Goal: Information Seeking & Learning: Learn about a topic

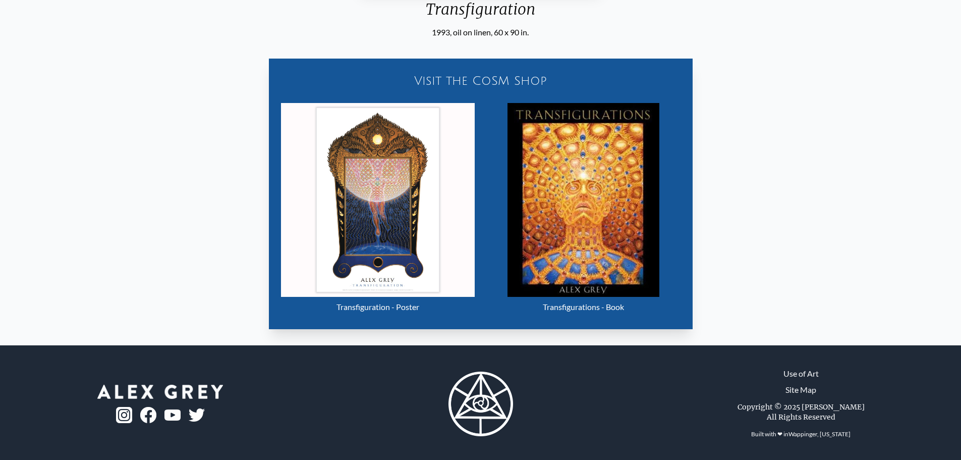
scroll to position [477, 0]
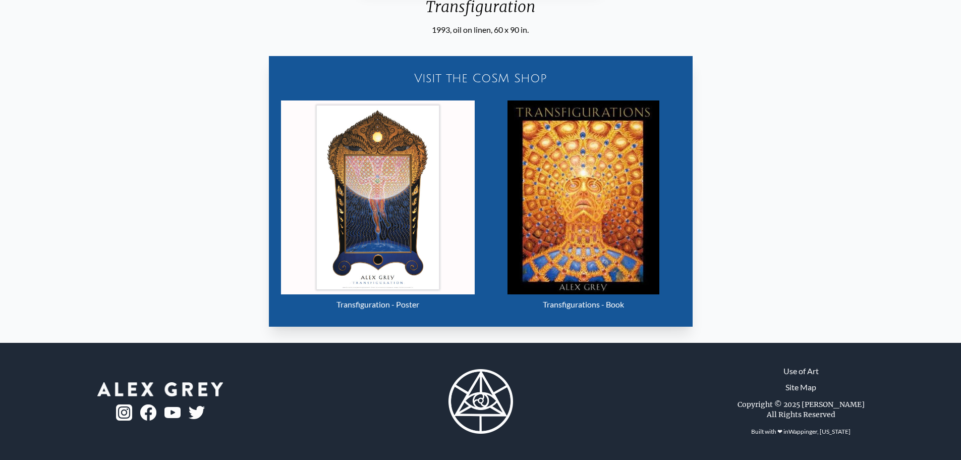
click at [474, 75] on div "Visit the CoSM Shop" at bounding box center [481, 78] width 412 height 32
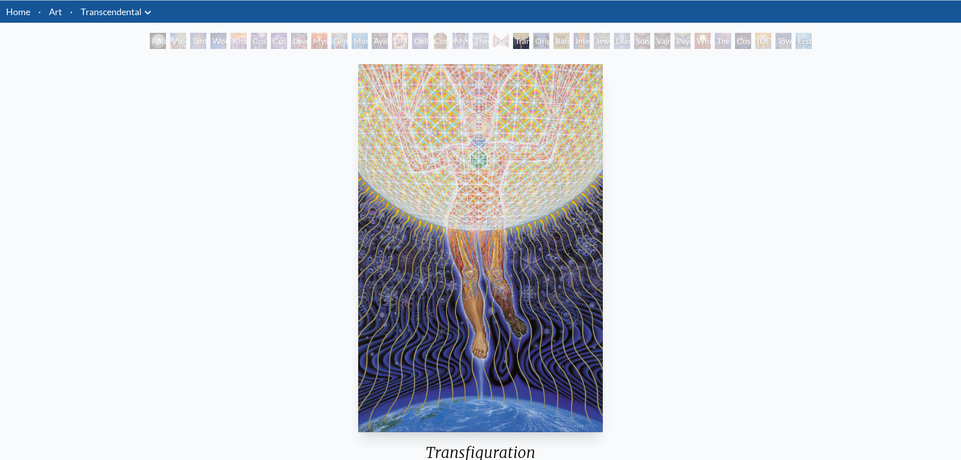
scroll to position [0, 0]
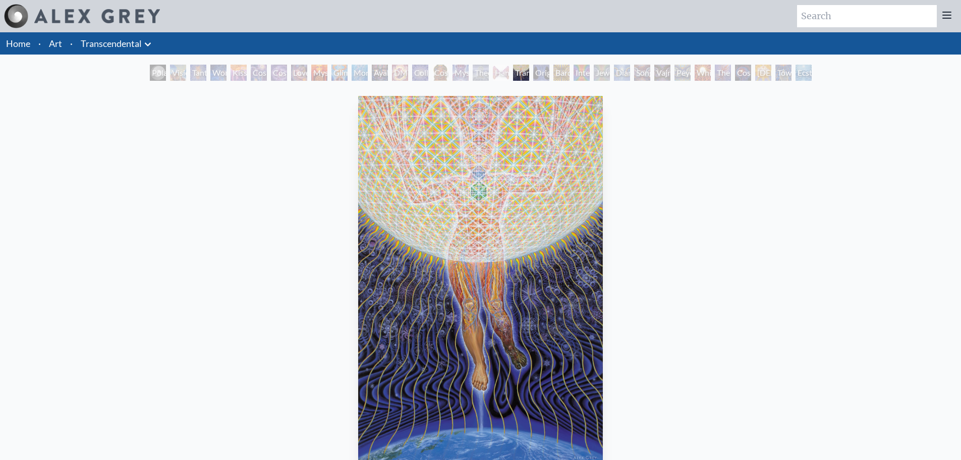
click at [560, 69] on div "Bardo Being" at bounding box center [562, 73] width 16 height 16
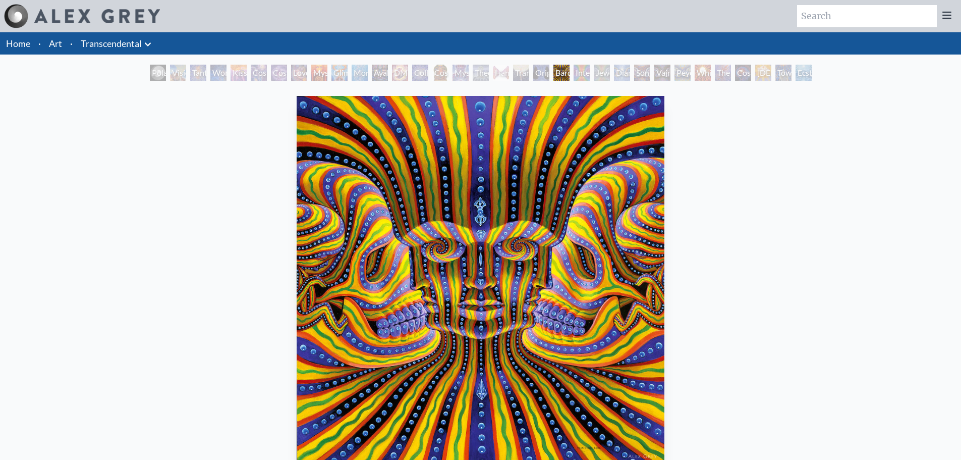
click at [577, 72] on div "Interbeing" at bounding box center [582, 73] width 16 height 16
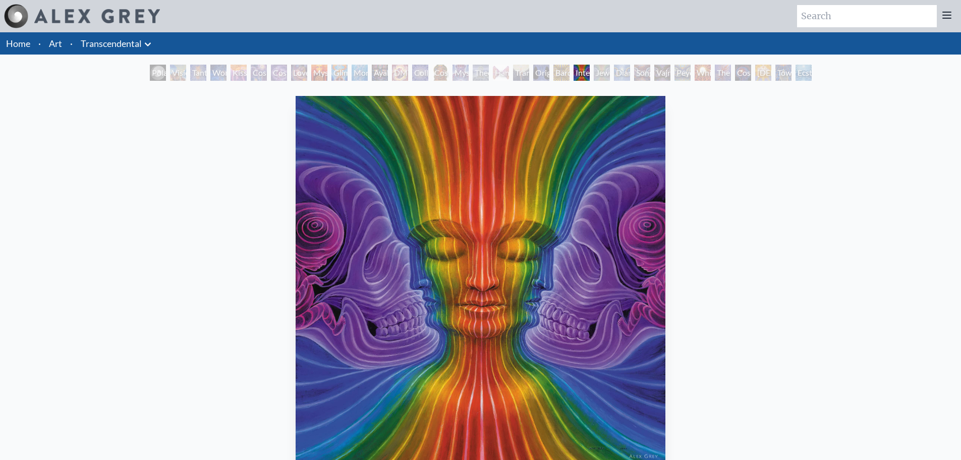
click at [598, 71] on div "Jewel Being" at bounding box center [602, 73] width 16 height 16
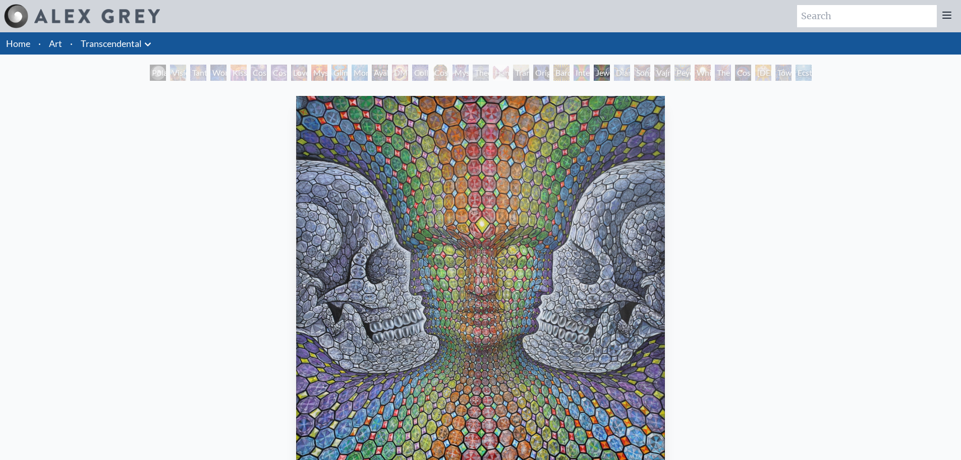
click at [622, 73] on div "Diamond Being" at bounding box center [622, 73] width 16 height 16
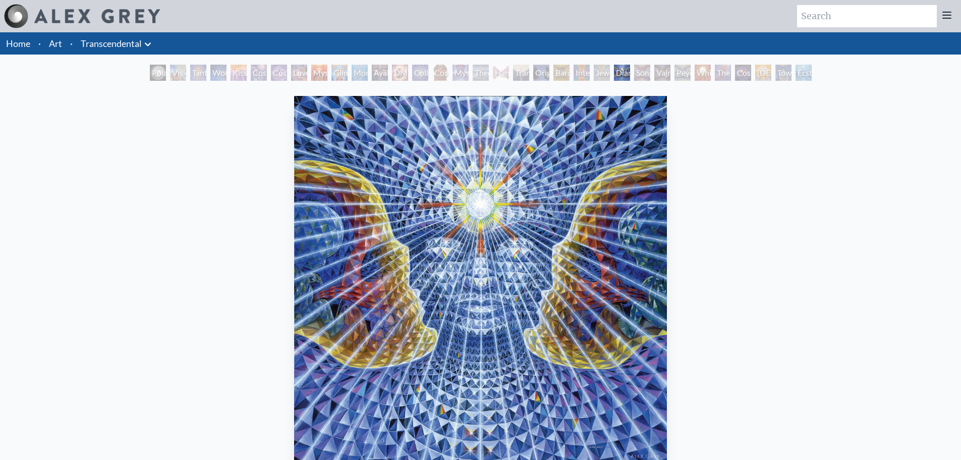
click at [640, 71] on div "Song of Vajra Being" at bounding box center [642, 73] width 16 height 16
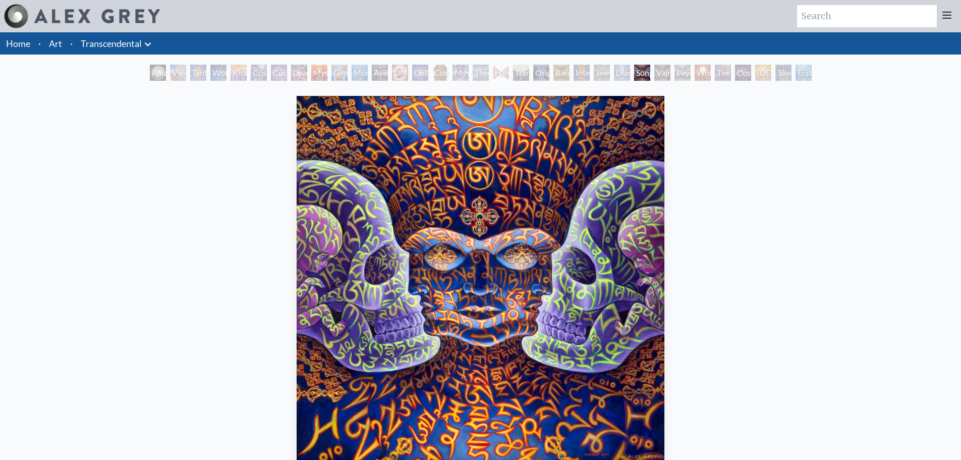
click at [661, 72] on div "Vajra Being" at bounding box center [663, 73] width 16 height 16
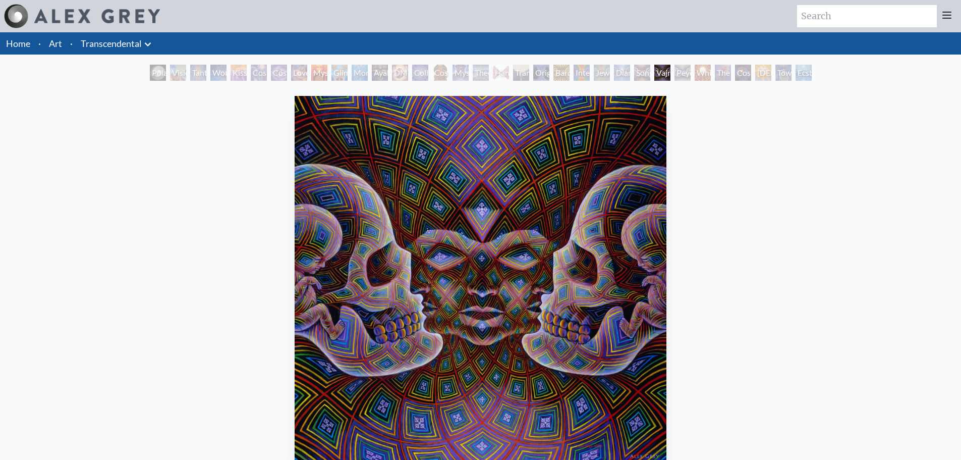
click at [680, 70] on div "Peyote Being" at bounding box center [683, 73] width 16 height 16
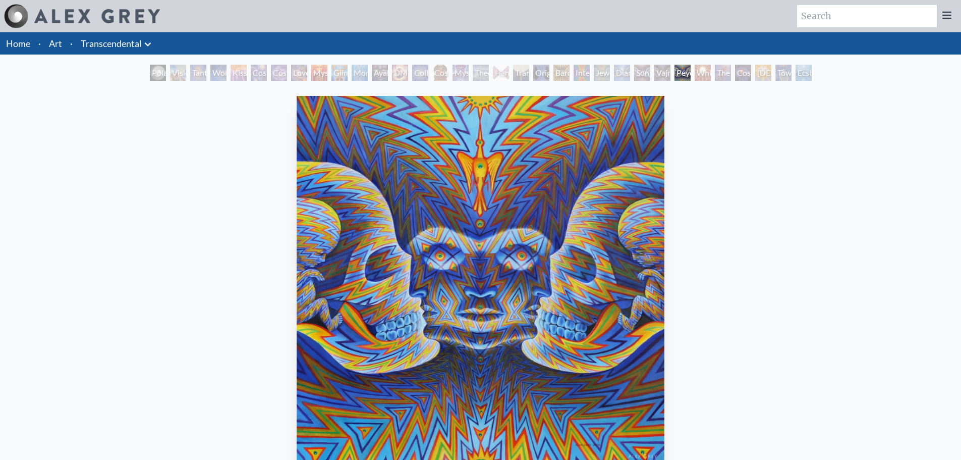
click at [702, 70] on div "White Light" at bounding box center [703, 73] width 16 height 16
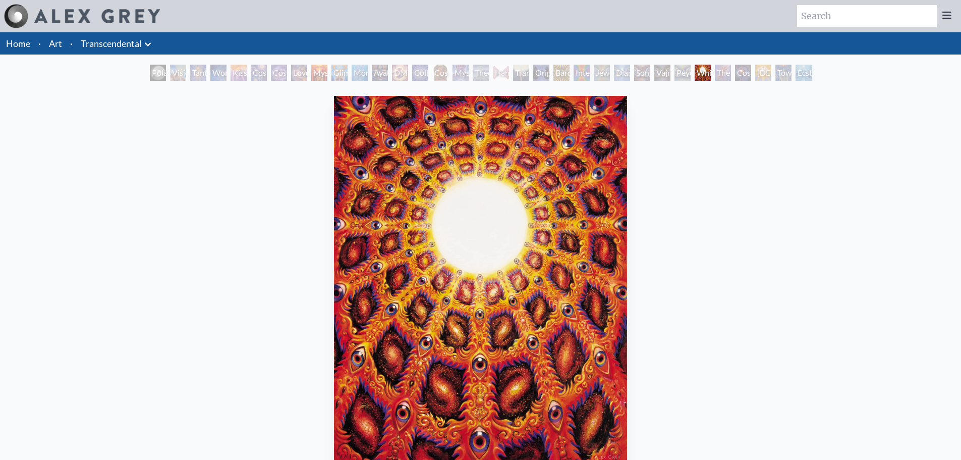
click at [719, 69] on div "The Great Turn" at bounding box center [723, 73] width 16 height 16
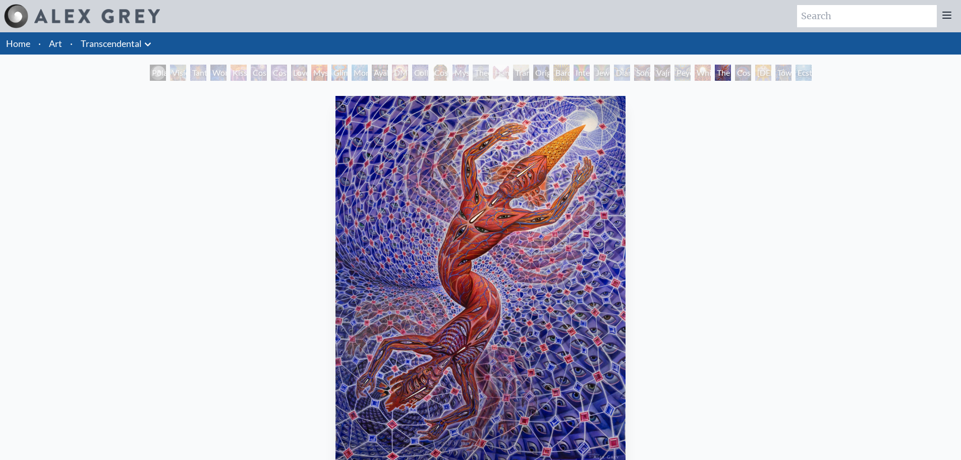
click at [737, 73] on div "Cosmic Consciousness" at bounding box center [743, 73] width 16 height 16
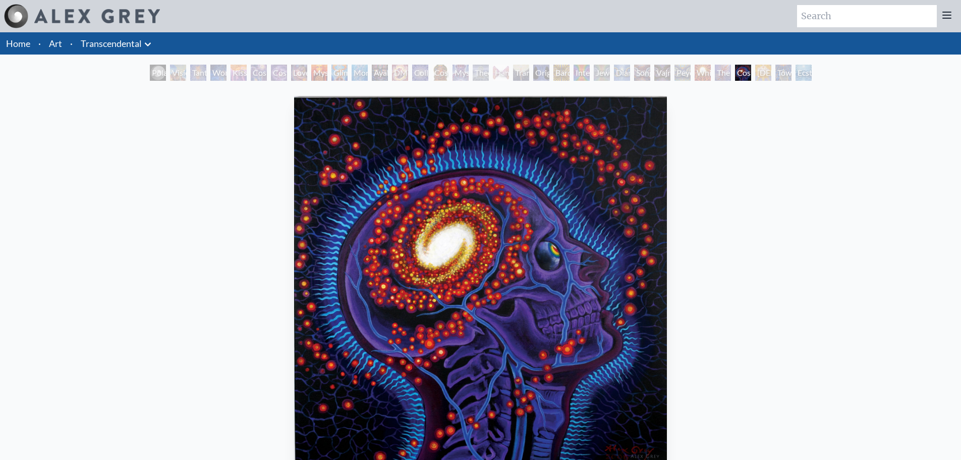
click at [760, 70] on div "[DEMOGRAPHIC_DATA]" at bounding box center [764, 73] width 16 height 16
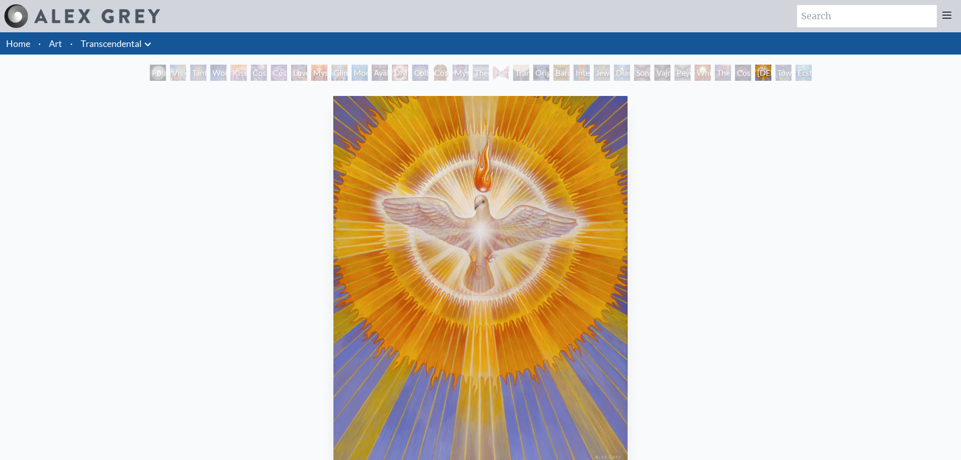
click at [779, 73] on div "Toward the One" at bounding box center [784, 73] width 16 height 16
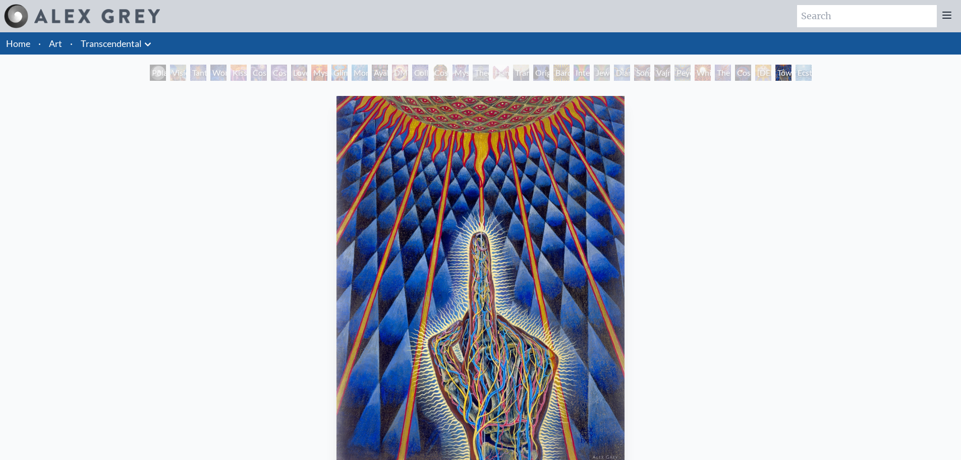
click at [799, 75] on div "Ecstasy" at bounding box center [804, 73] width 16 height 16
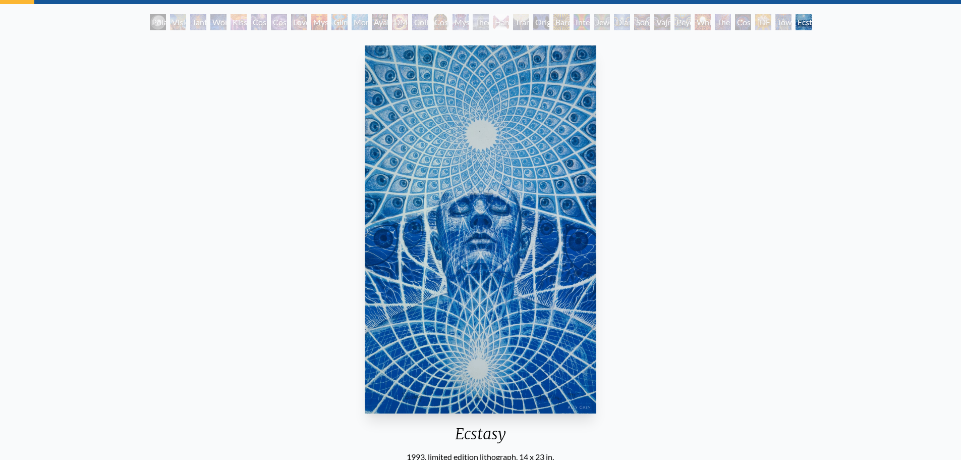
scroll to position [202, 0]
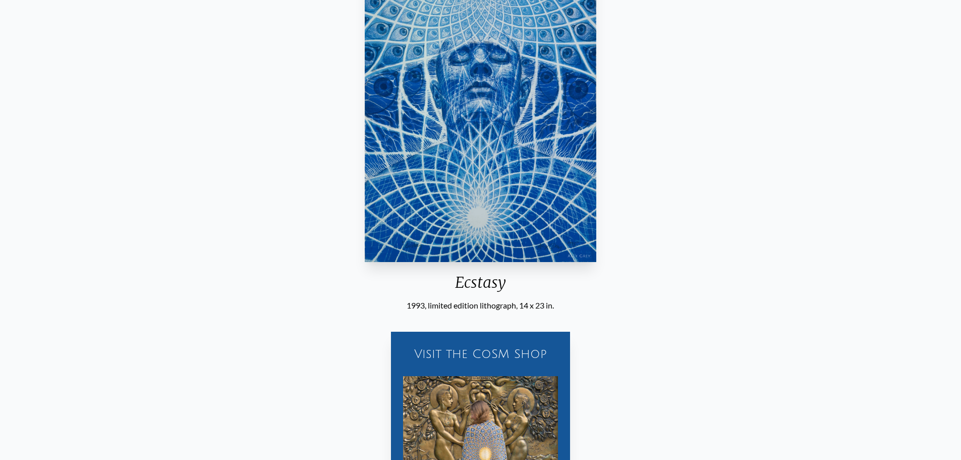
click at [484, 355] on div "Visit the CoSM Shop" at bounding box center [480, 354] width 167 height 32
